Goal: Find specific page/section: Find specific page/section

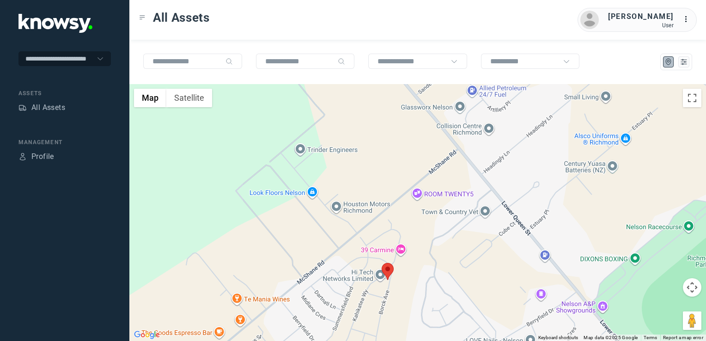
click at [386, 275] on img at bounding box center [388, 271] width 12 height 17
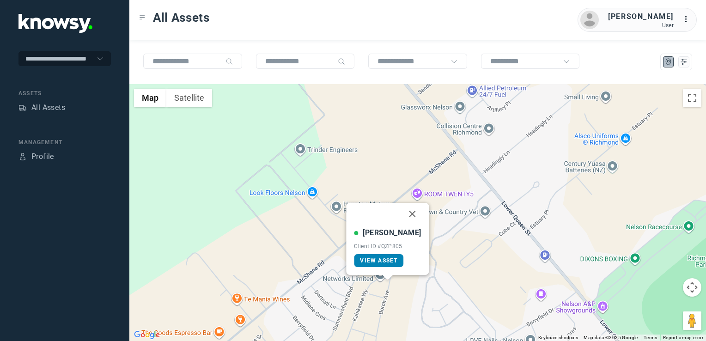
click at [395, 260] on span "View Asset" at bounding box center [378, 261] width 37 height 6
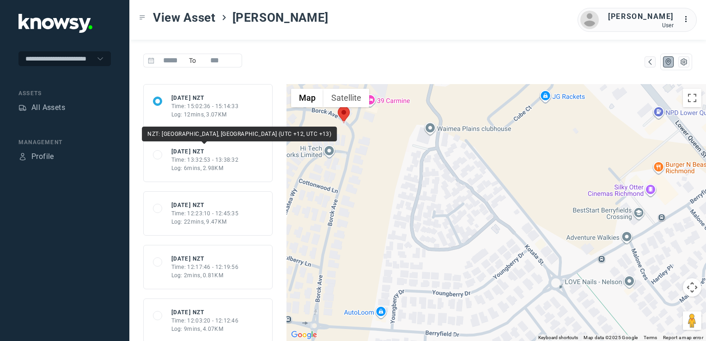
drag, startPoint x: 205, startPoint y: 157, endPoint x: 323, endPoint y: 190, distance: 121.9
click at [206, 157] on div "Time: 13:32:53 - 13:38:32" at bounding box center [205, 160] width 67 height 8
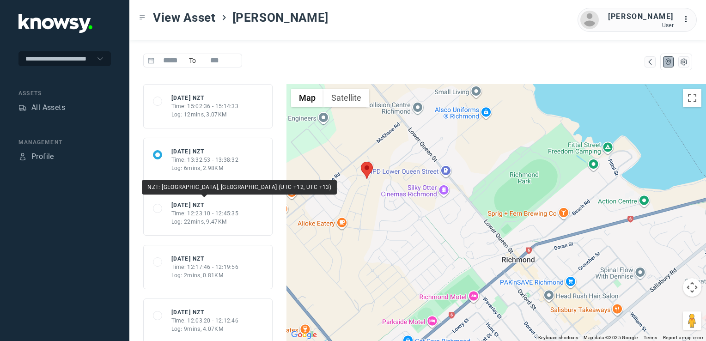
click at [231, 214] on div "Time: 12:23:10 - 12:45:35" at bounding box center [205, 213] width 67 height 8
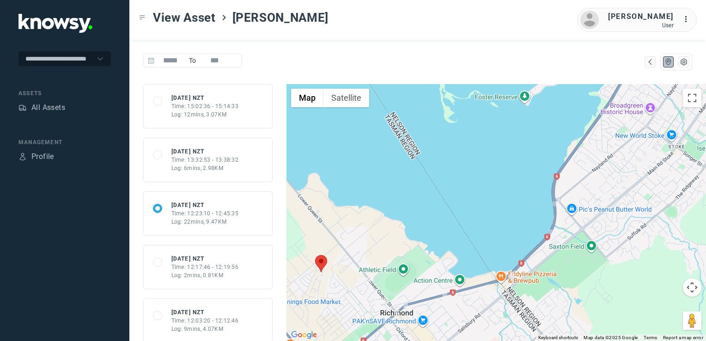
click at [205, 164] on div "Log: 6mins, 2.98KM" at bounding box center [205, 168] width 67 height 8
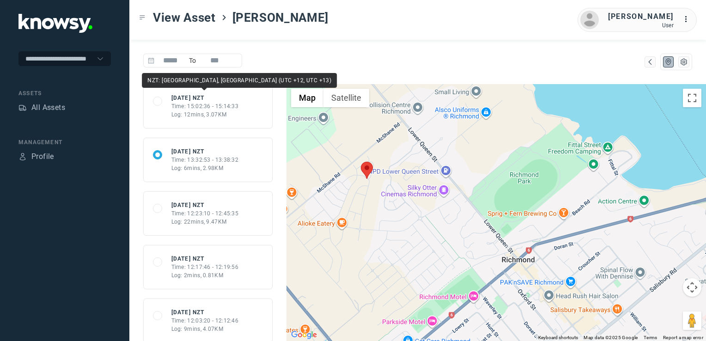
click at [185, 104] on div "Time: 15:02:36 - 15:14:33" at bounding box center [205, 106] width 67 height 8
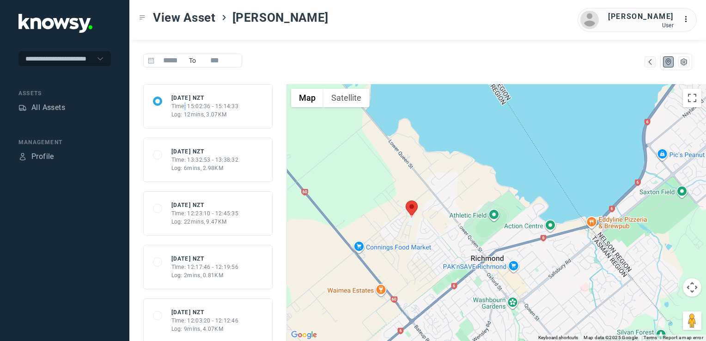
drag, startPoint x: 404, startPoint y: 262, endPoint x: 463, endPoint y: 258, distance: 59.3
click at [463, 258] on div at bounding box center [497, 212] width 420 height 257
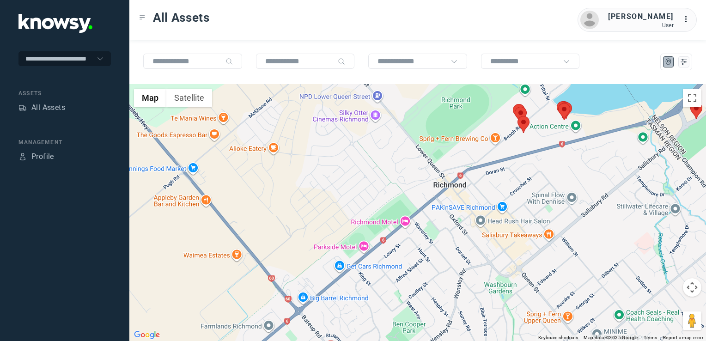
drag, startPoint x: 488, startPoint y: 198, endPoint x: 476, endPoint y: 207, distance: 15.3
click at [475, 210] on div at bounding box center [417, 212] width 577 height 257
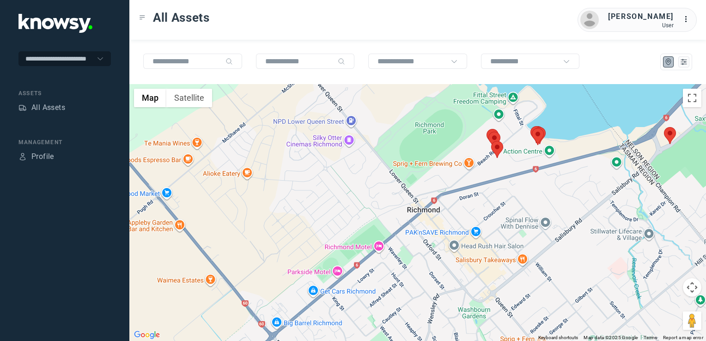
click at [497, 149] on img at bounding box center [497, 149] width 12 height 17
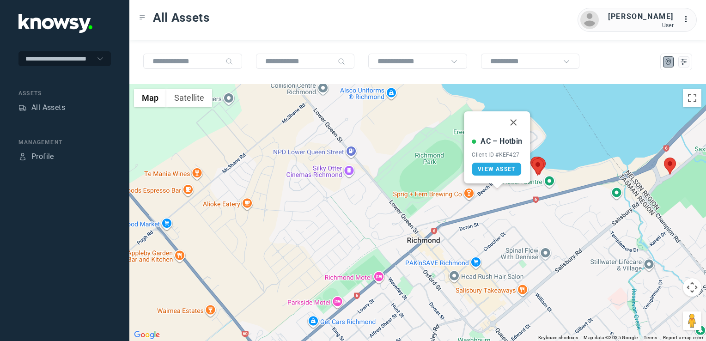
drag, startPoint x: 512, startPoint y: 125, endPoint x: 512, endPoint y: 134, distance: 8.3
click at [512, 125] on button "Close" at bounding box center [514, 122] width 22 height 22
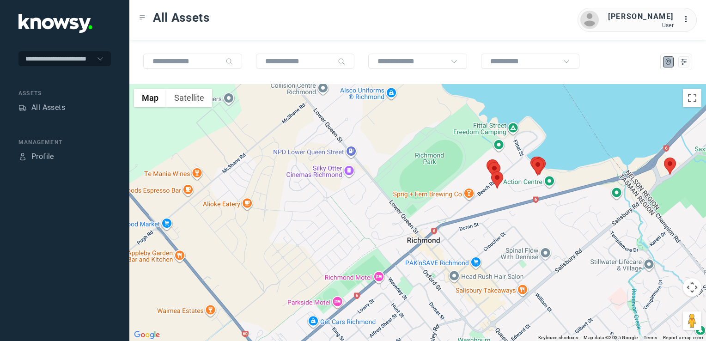
click at [673, 163] on img at bounding box center [670, 166] width 12 height 17
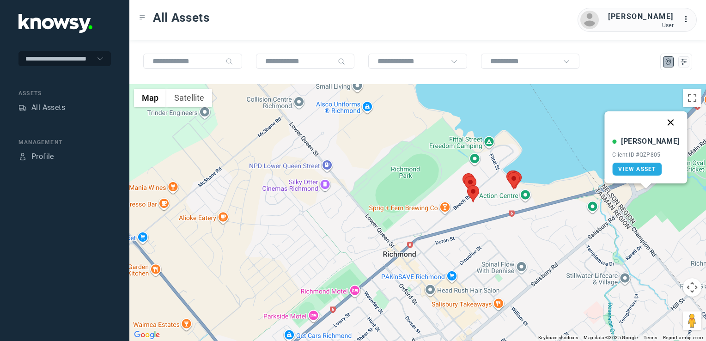
click at [664, 121] on button "Close" at bounding box center [671, 122] width 22 height 22
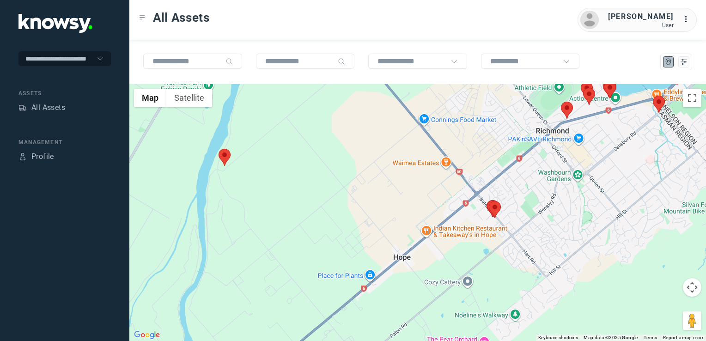
click at [509, 194] on div at bounding box center [417, 212] width 577 height 257
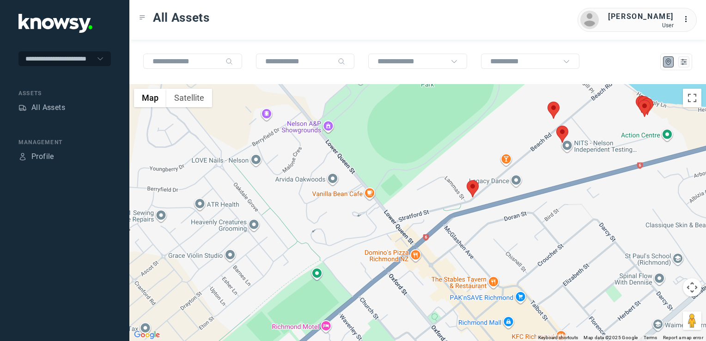
click at [475, 184] on img at bounding box center [473, 188] width 12 height 17
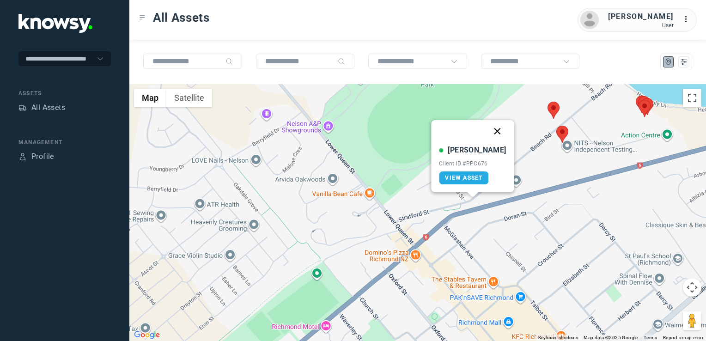
click at [488, 133] on button "Close" at bounding box center [498, 131] width 22 height 22
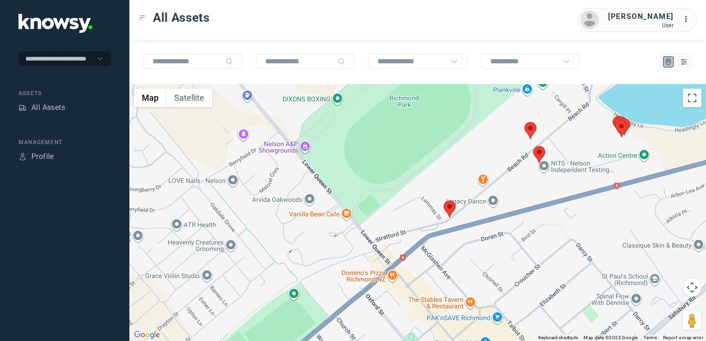
drag, startPoint x: 549, startPoint y: 159, endPoint x: 510, endPoint y: 189, distance: 48.5
click at [512, 187] on div "To navigate, press the arrow keys." at bounding box center [417, 212] width 577 height 257
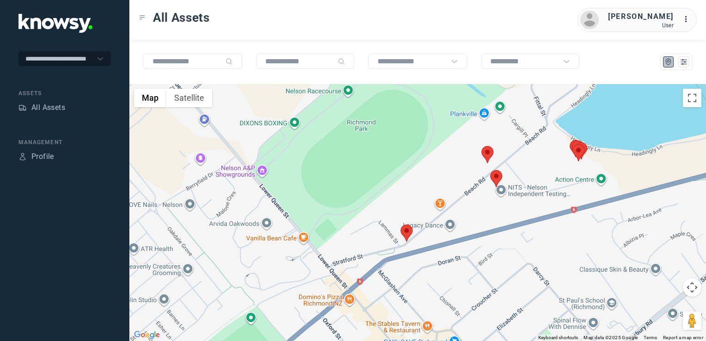
click at [499, 177] on img at bounding box center [497, 178] width 12 height 17
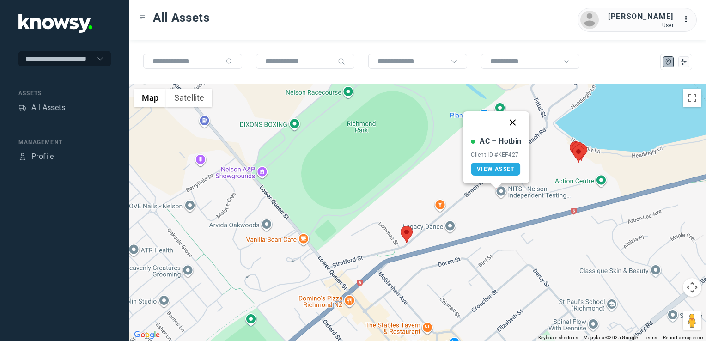
click at [516, 121] on button "Close" at bounding box center [513, 122] width 22 height 22
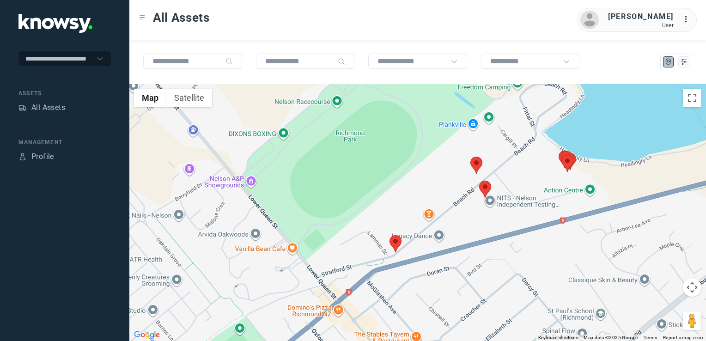
drag, startPoint x: 523, startPoint y: 213, endPoint x: 508, endPoint y: 227, distance: 20.3
click at [508, 227] on div "To navigate, press the arrow keys." at bounding box center [417, 212] width 577 height 257
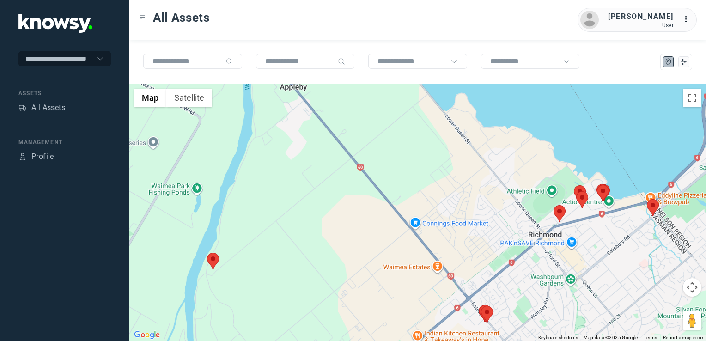
drag, startPoint x: 611, startPoint y: 236, endPoint x: 585, endPoint y: 243, distance: 26.7
click at [586, 243] on div at bounding box center [417, 212] width 577 height 257
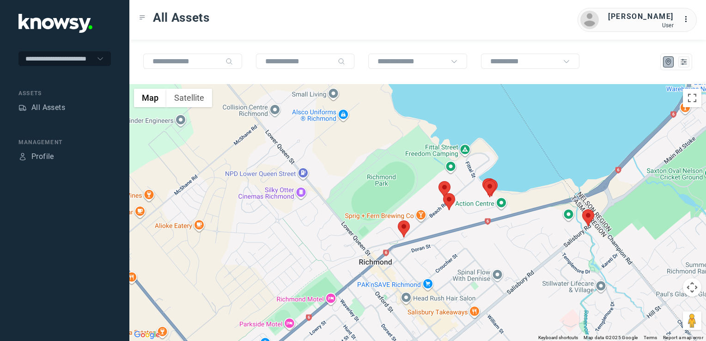
click at [588, 217] on img at bounding box center [588, 217] width 12 height 17
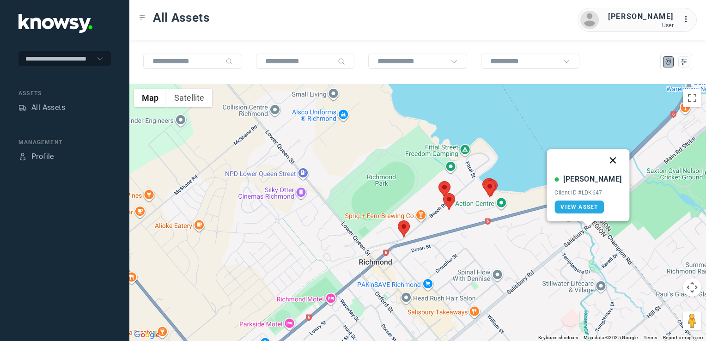
click at [605, 160] on button "Close" at bounding box center [613, 160] width 22 height 22
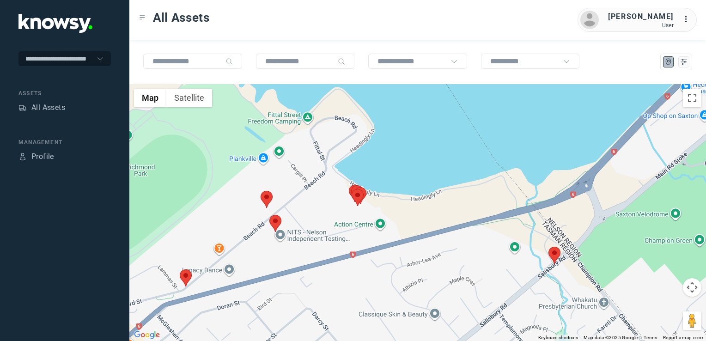
drag, startPoint x: 577, startPoint y: 262, endPoint x: 564, endPoint y: 289, distance: 30.6
click at [568, 282] on div "To navigate, press the arrow keys." at bounding box center [417, 212] width 577 height 257
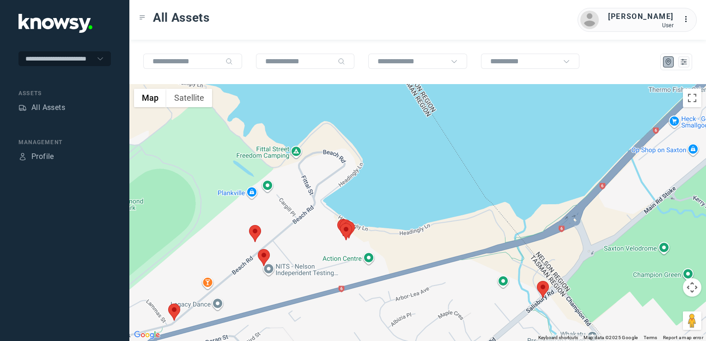
drag, startPoint x: 625, startPoint y: 232, endPoint x: 570, endPoint y: 283, distance: 74.9
click at [579, 272] on div at bounding box center [417, 212] width 577 height 257
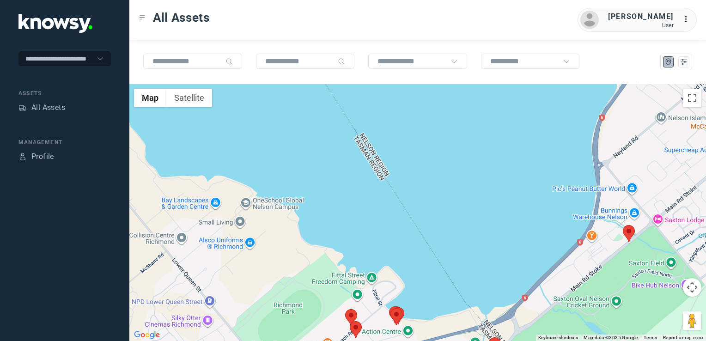
click at [628, 235] on img at bounding box center [629, 233] width 12 height 17
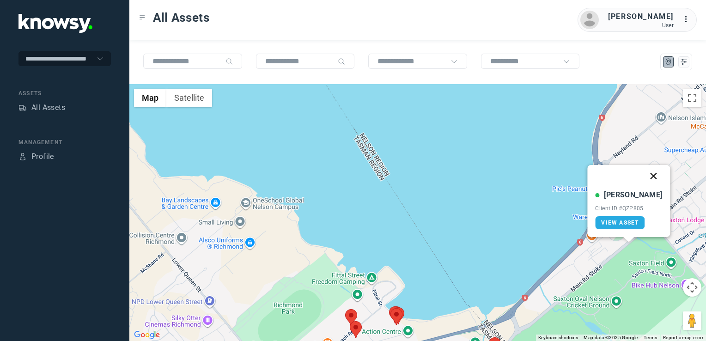
drag, startPoint x: 644, startPoint y: 171, endPoint x: 644, endPoint y: 177, distance: 5.5
click at [644, 171] on button "Close" at bounding box center [654, 176] width 22 height 22
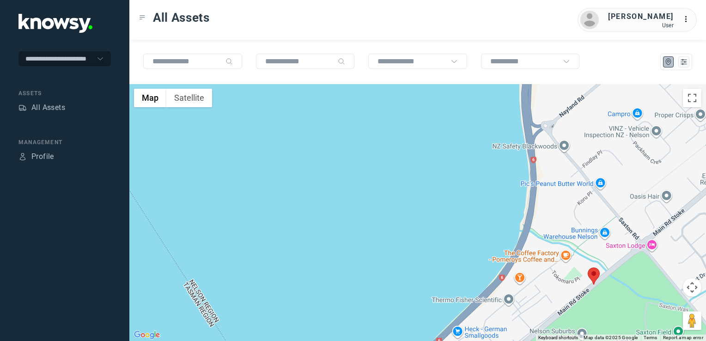
drag, startPoint x: 655, startPoint y: 269, endPoint x: 618, endPoint y: 300, distance: 48.6
click at [622, 296] on div "To navigate, press the arrow keys." at bounding box center [417, 212] width 577 height 257
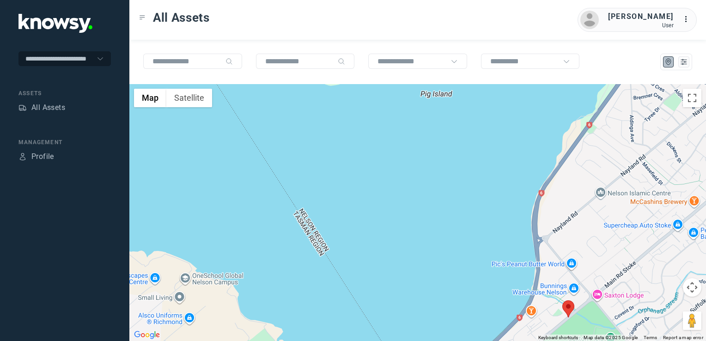
drag, startPoint x: 618, startPoint y: 227, endPoint x: 568, endPoint y: 266, distance: 63.9
click at [586, 257] on div at bounding box center [417, 212] width 577 height 257
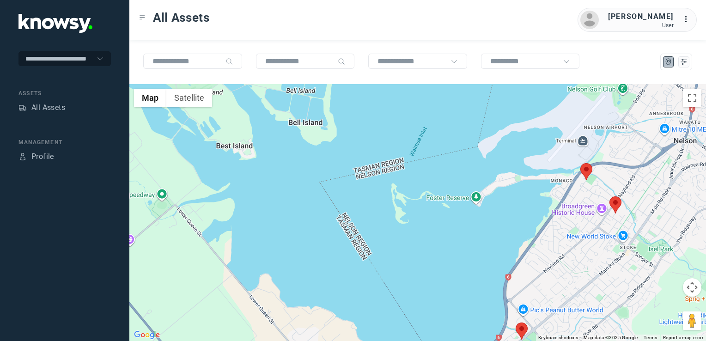
click at [615, 205] on img at bounding box center [616, 204] width 12 height 17
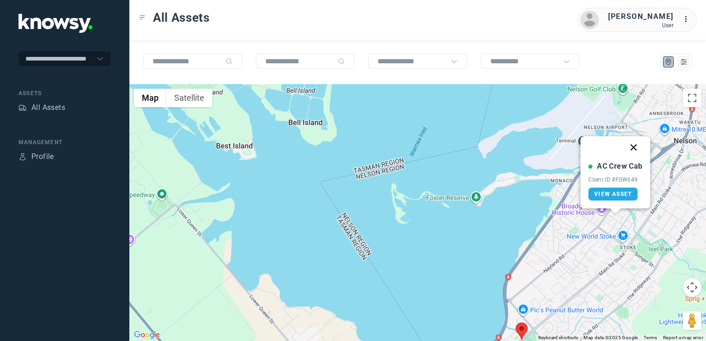
click at [634, 148] on button "Close" at bounding box center [634, 147] width 22 height 22
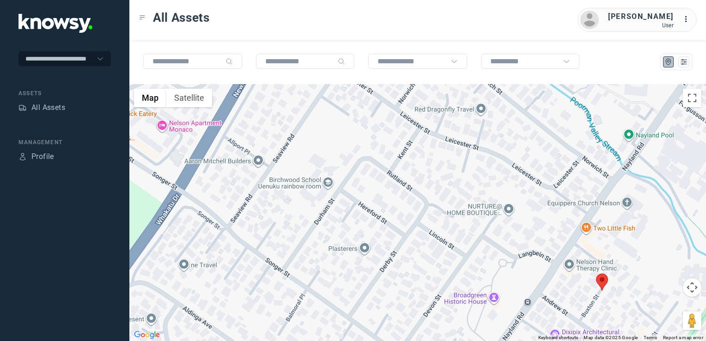
drag, startPoint x: 556, startPoint y: 250, endPoint x: 564, endPoint y: 325, distance: 75.4
click at [573, 330] on div "To navigate, press the arrow keys." at bounding box center [417, 212] width 577 height 257
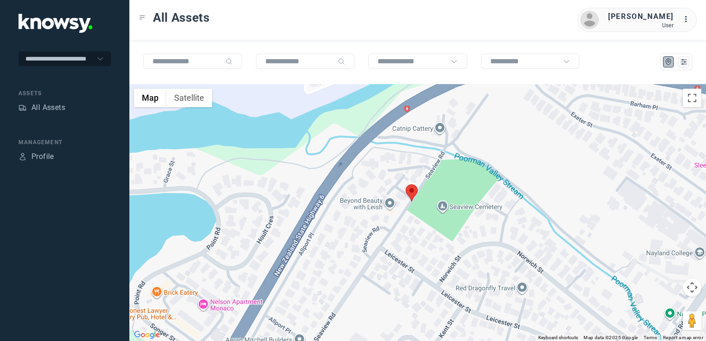
click at [411, 190] on img at bounding box center [412, 192] width 12 height 17
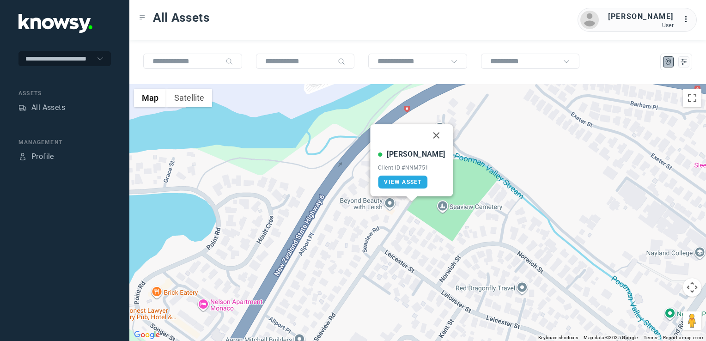
drag, startPoint x: 423, startPoint y: 136, endPoint x: 428, endPoint y: 143, distance: 8.5
click at [426, 136] on button "Close" at bounding box center [437, 135] width 22 height 22
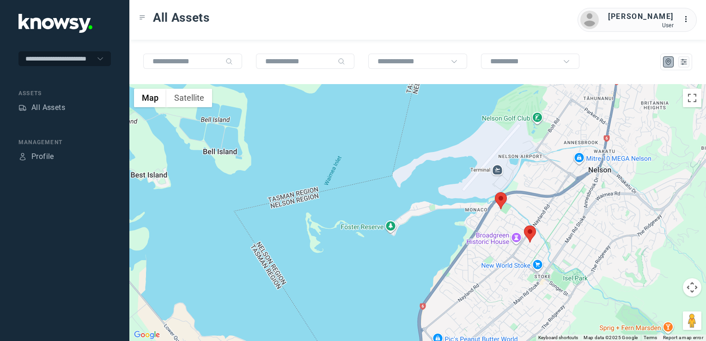
drag, startPoint x: 582, startPoint y: 210, endPoint x: 527, endPoint y: 241, distance: 62.7
click at [532, 240] on div "To navigate, press the arrow keys." at bounding box center [417, 212] width 577 height 257
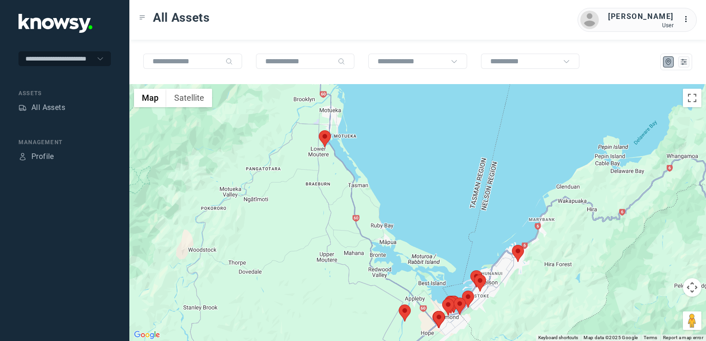
drag, startPoint x: 491, startPoint y: 304, endPoint x: 506, endPoint y: 271, distance: 36.0
click at [500, 278] on div at bounding box center [417, 212] width 577 height 257
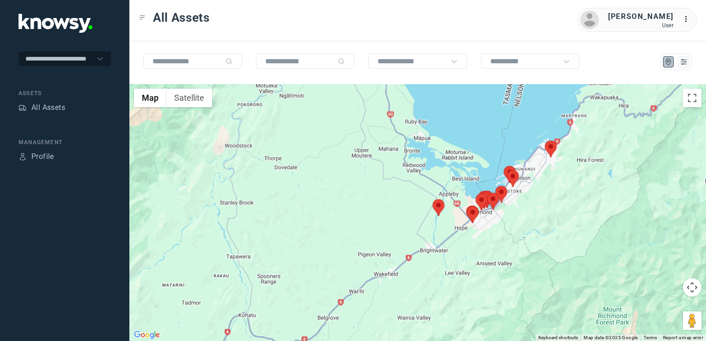
drag, startPoint x: 400, startPoint y: 240, endPoint x: 416, endPoint y: 288, distance: 50.0
click at [416, 288] on div at bounding box center [417, 212] width 577 height 257
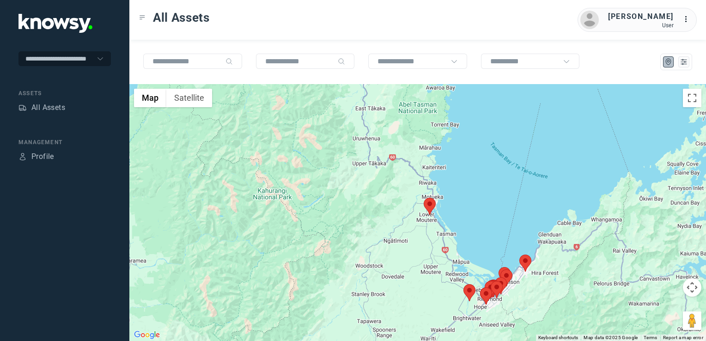
click at [501, 292] on div at bounding box center [417, 212] width 577 height 257
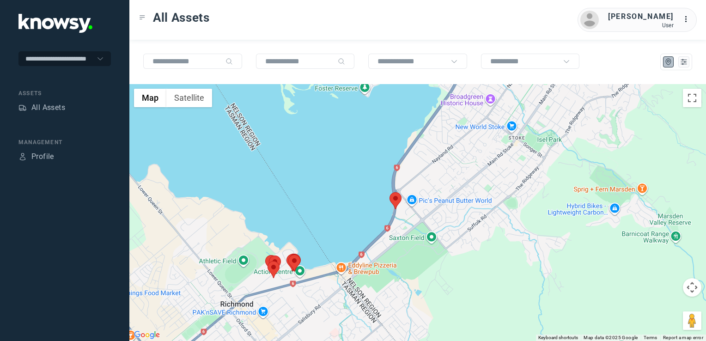
drag, startPoint x: 329, startPoint y: 303, endPoint x: 380, endPoint y: 285, distance: 54.5
click at [380, 285] on div at bounding box center [417, 212] width 577 height 257
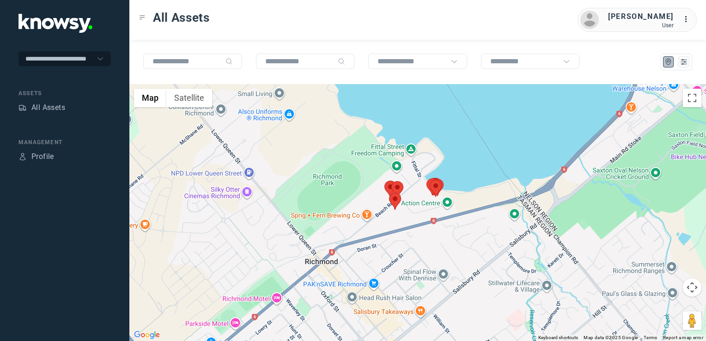
click at [398, 194] on img at bounding box center [395, 201] width 12 height 17
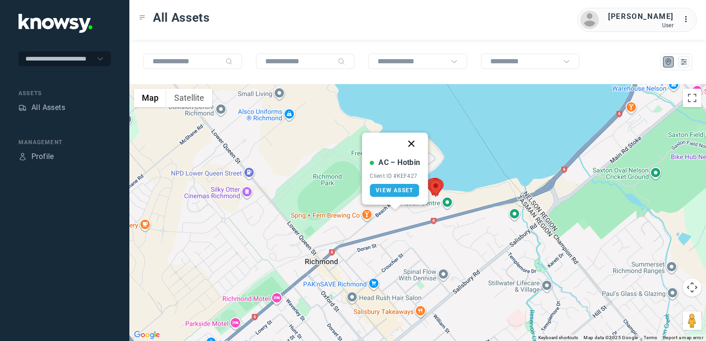
click at [409, 141] on button "Close" at bounding box center [412, 144] width 22 height 22
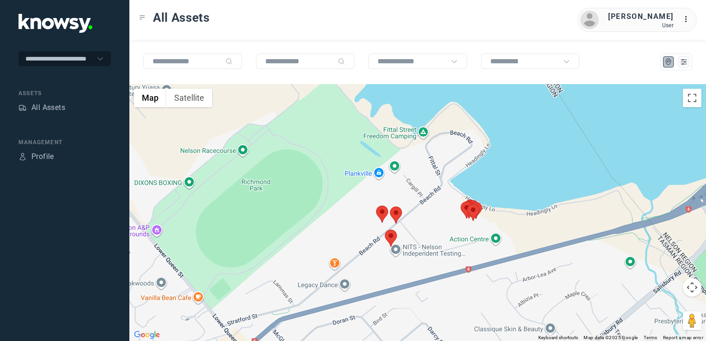
click at [398, 211] on img at bounding box center [396, 215] width 12 height 17
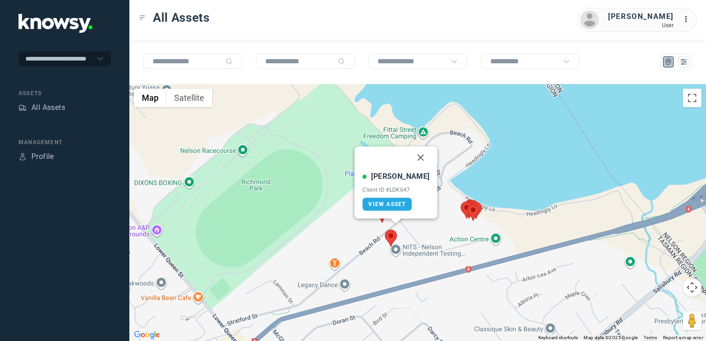
drag, startPoint x: 411, startPoint y: 155, endPoint x: 396, endPoint y: 190, distance: 38.1
click at [411, 158] on button "Close" at bounding box center [421, 158] width 22 height 22
